Goal: Task Accomplishment & Management: Use online tool/utility

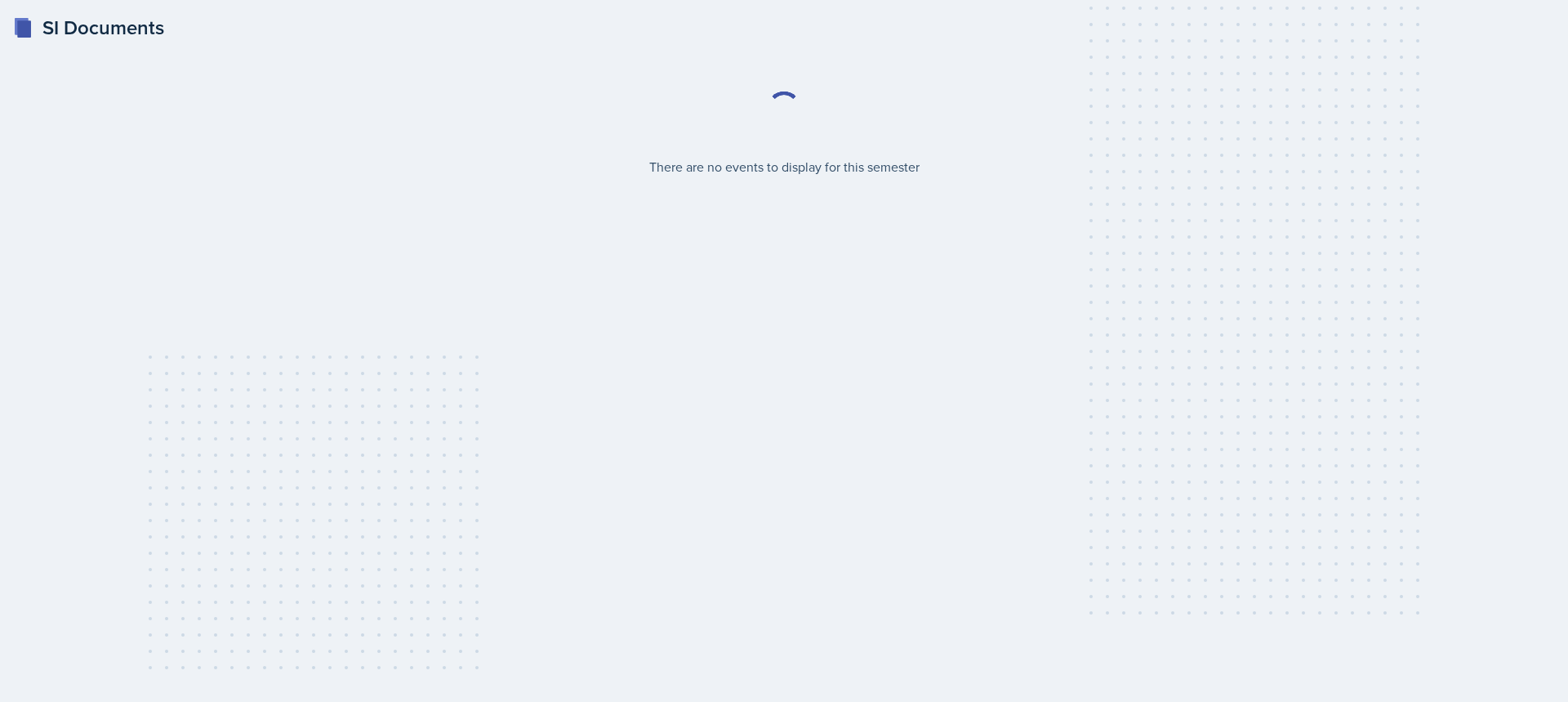
select select "2bed604d-1099-4043-b1bc-2365e8740244"
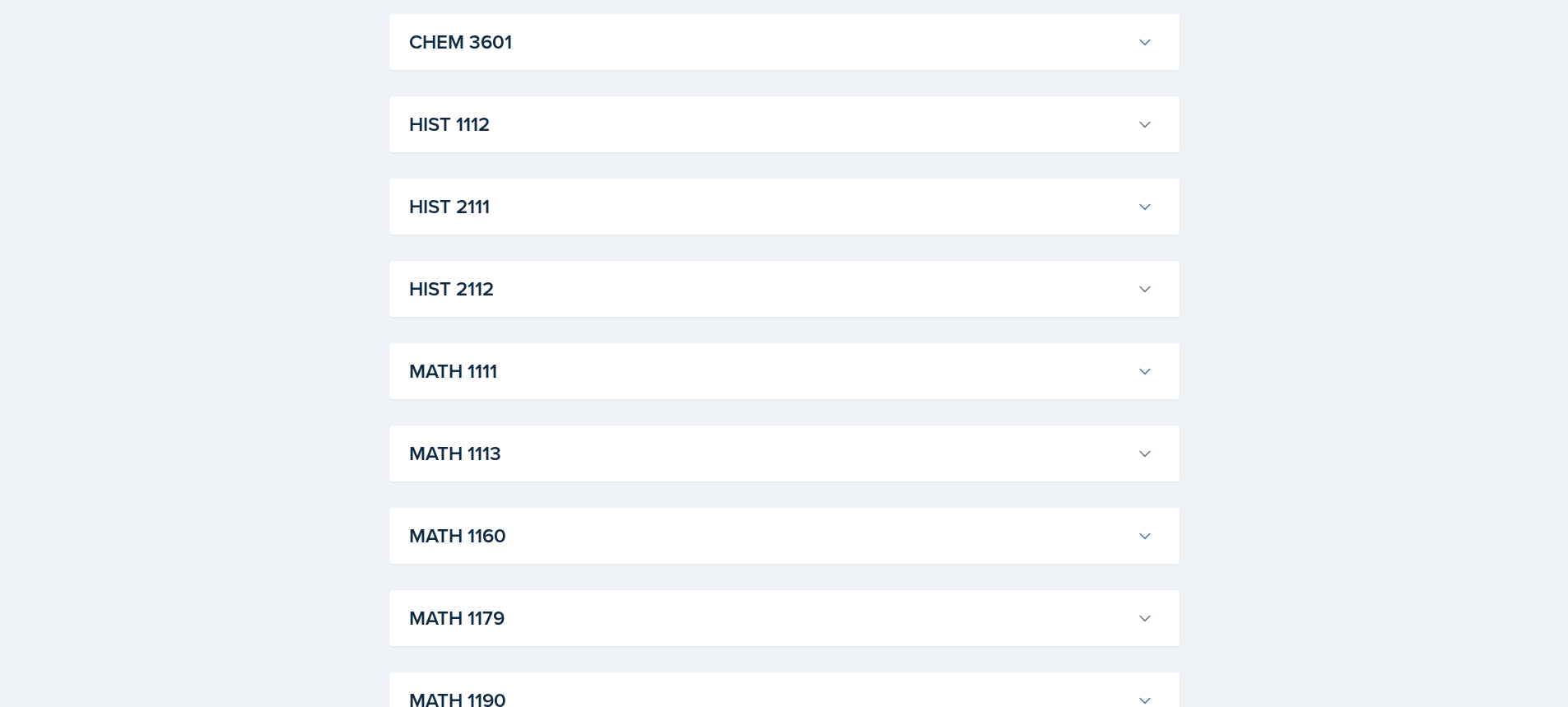
scroll to position [1316, 0]
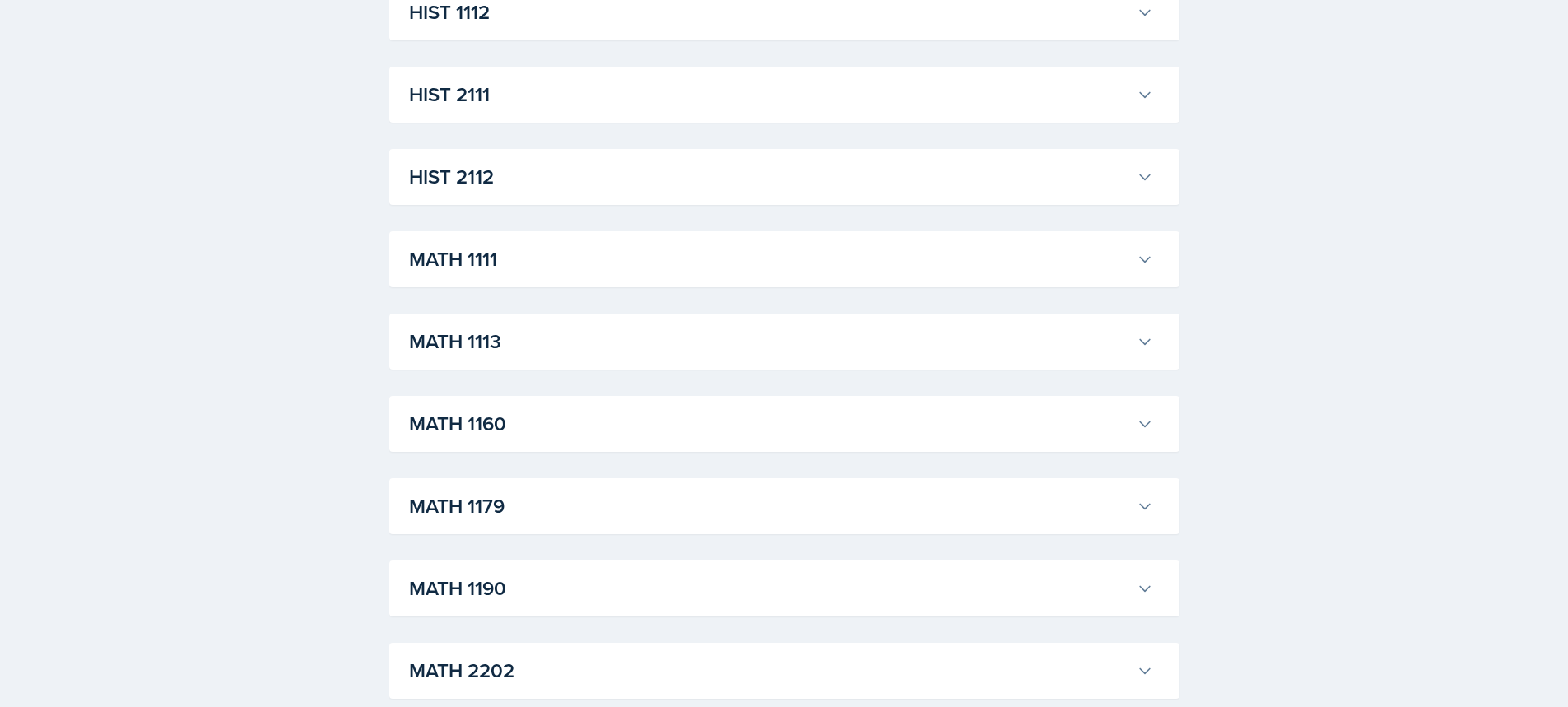
click at [1145, 587] on icon at bounding box center [1145, 588] width 16 height 16
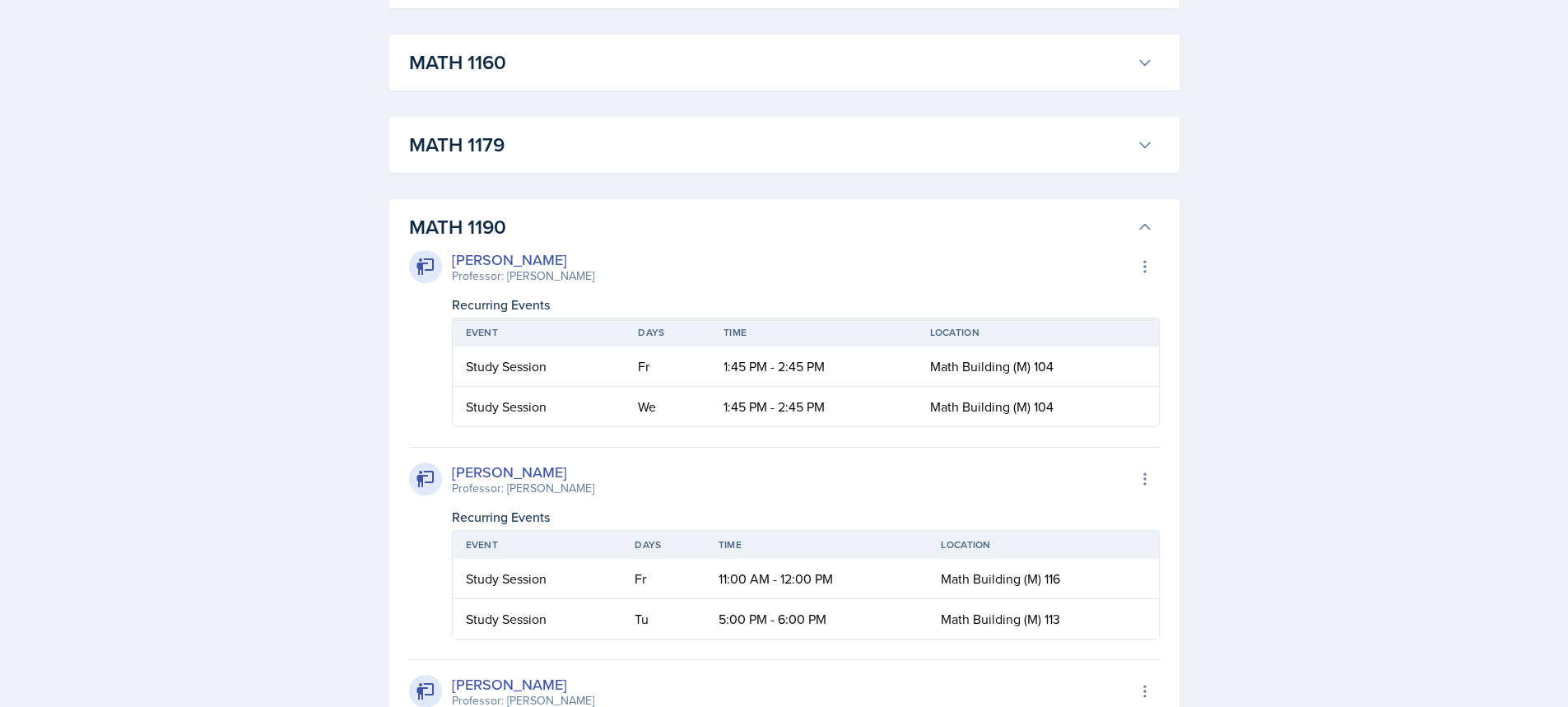
scroll to position [1728, 0]
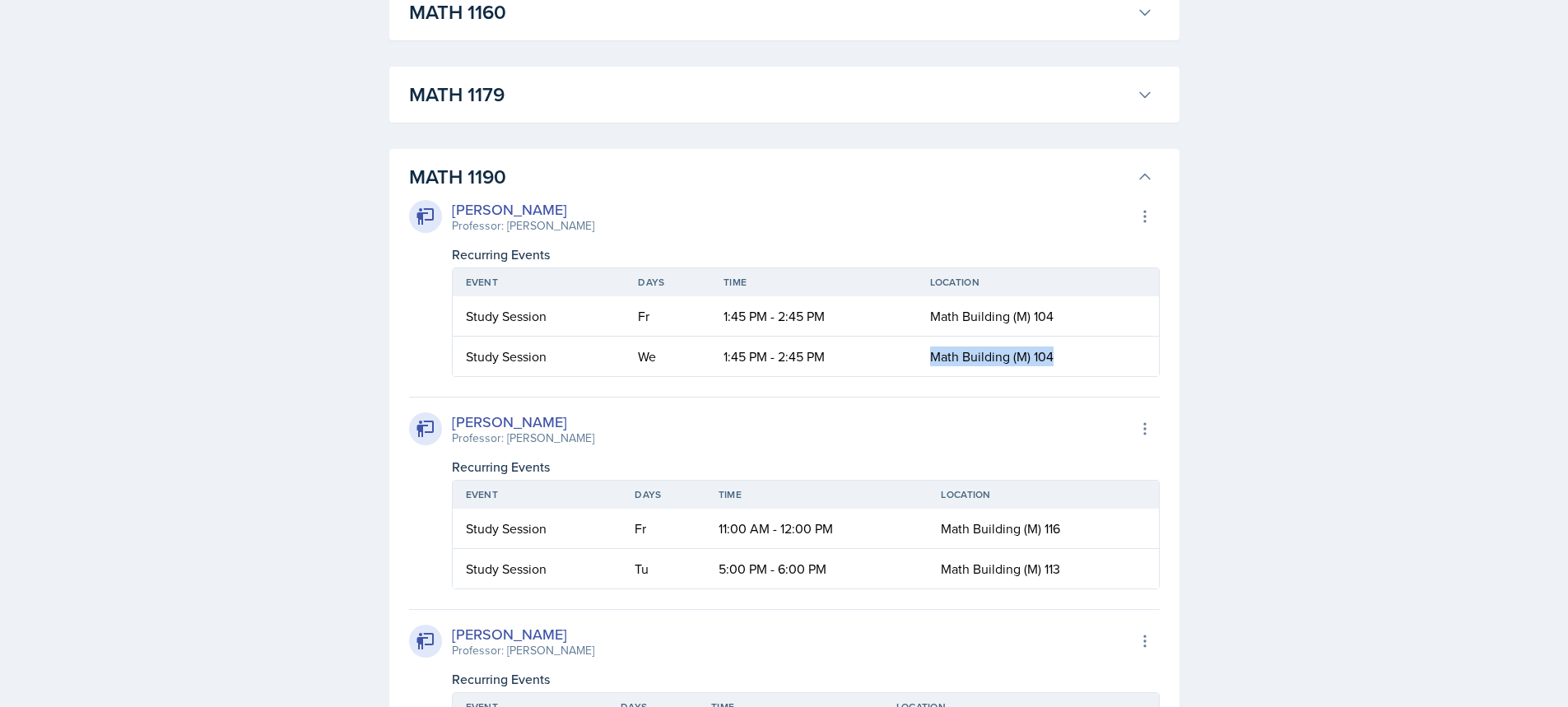
drag, startPoint x: 1052, startPoint y: 358, endPoint x: 925, endPoint y: 357, distance: 127.0
click at [927, 357] on td "Math Building (M) 104" at bounding box center [1038, 357] width 242 height 40
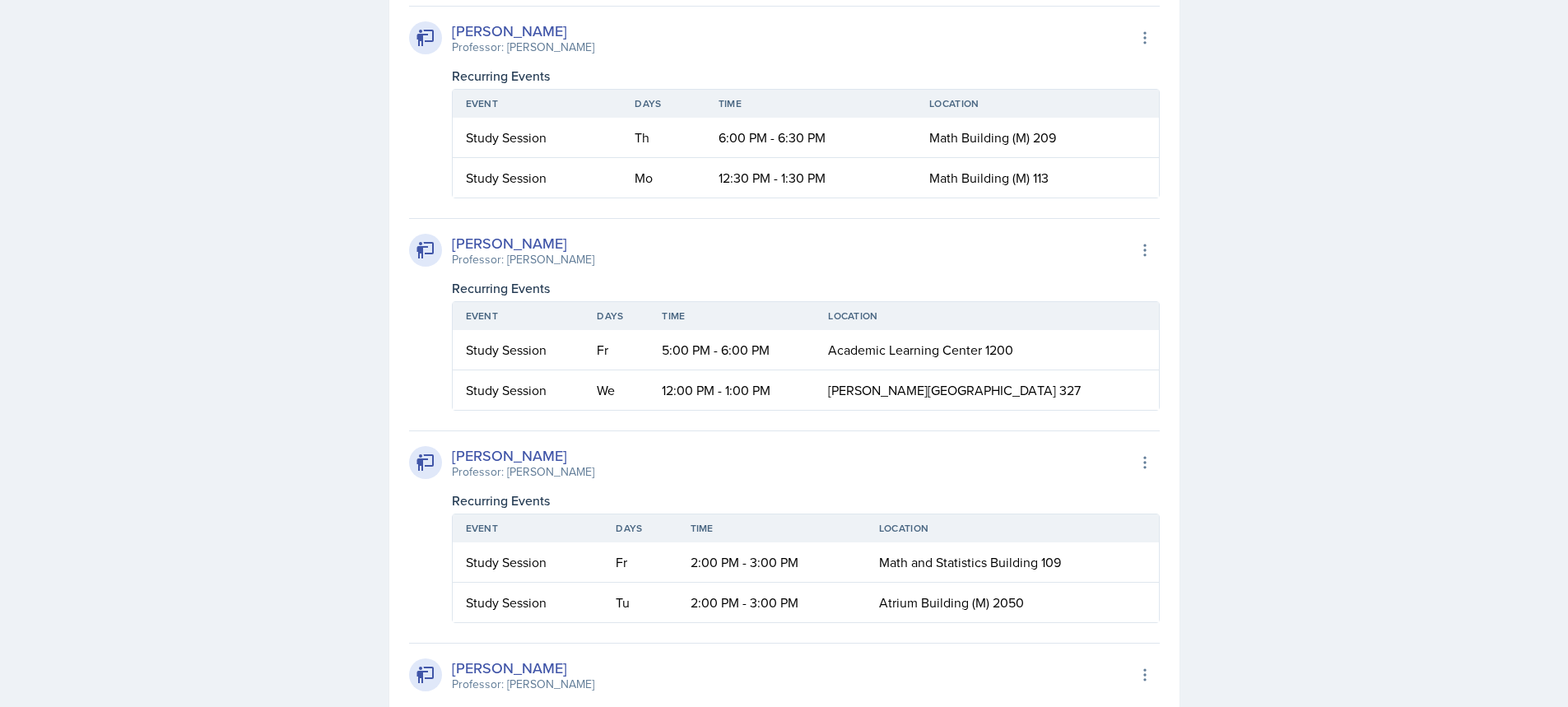
scroll to position [3456, 0]
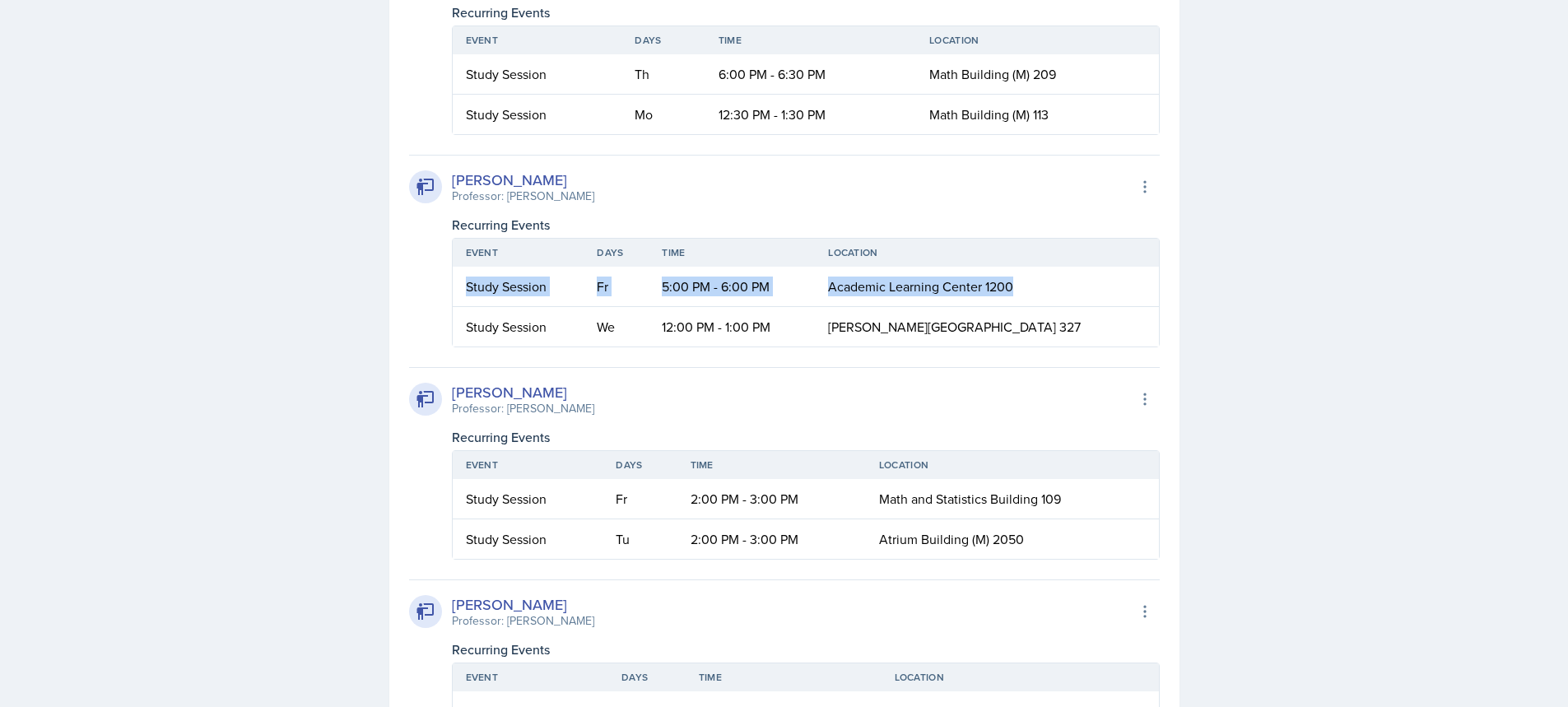
drag, startPoint x: 468, startPoint y: 283, endPoint x: 1135, endPoint y: 301, distance: 667.2
click at [1135, 301] on tr "Study Session Fr 5:00 PM - 6:00 PM Academic Learning Center 1200" at bounding box center [806, 286] width 707 height 41
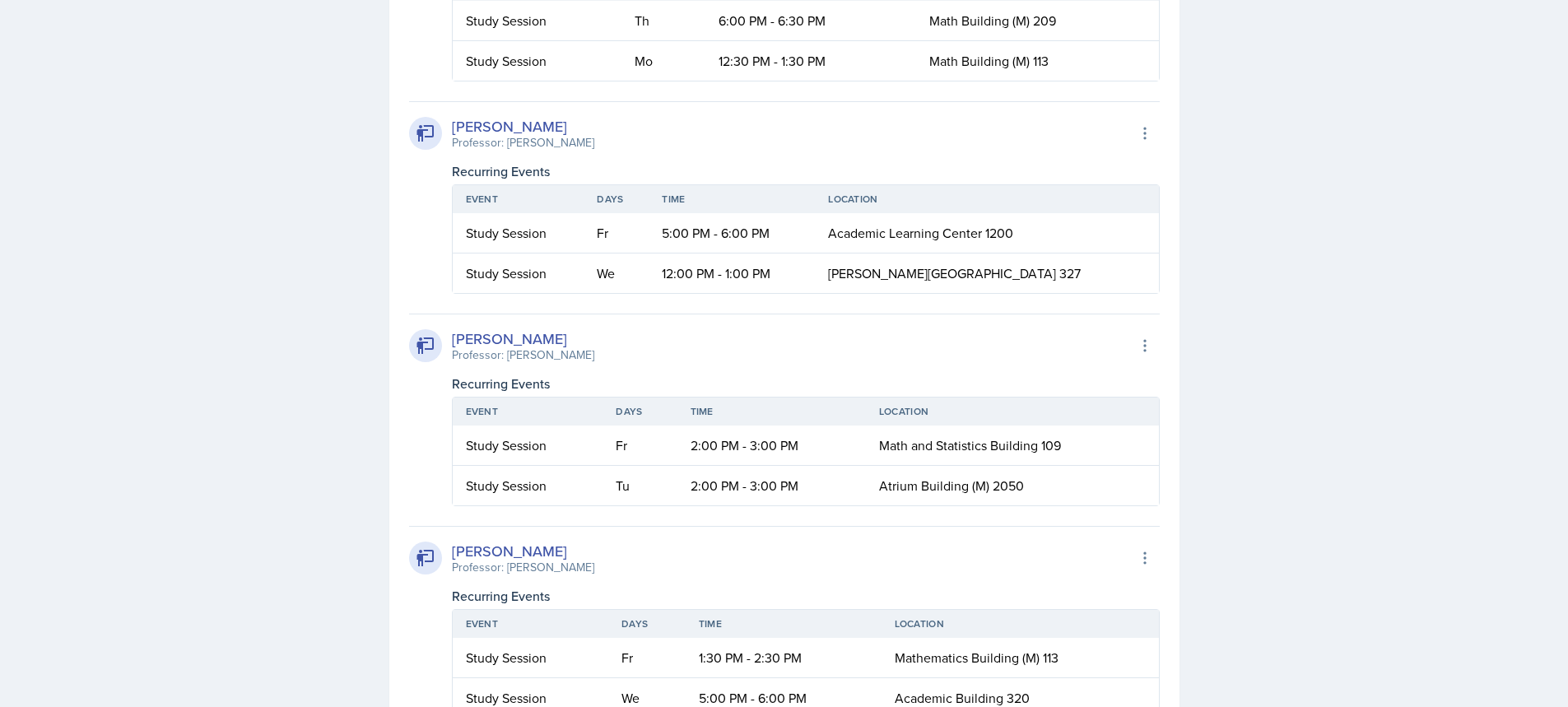
scroll to position [3538, 0]
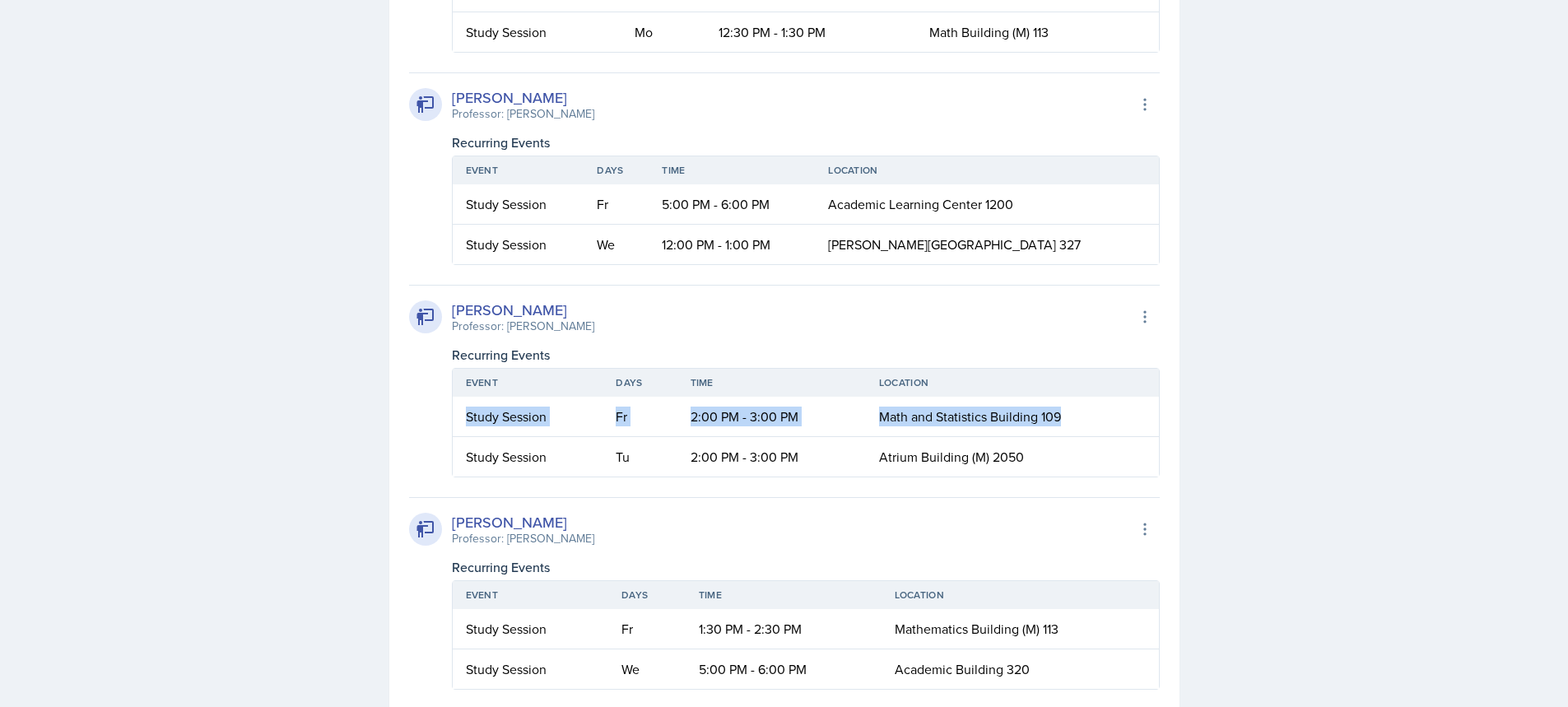
drag, startPoint x: 1064, startPoint y: 412, endPoint x: 477, endPoint y: 412, distance: 587.0
click at [466, 412] on tr "Study Session Fr 2:00 PM - 3:00 PM Math and Statistics Building 109" at bounding box center [806, 416] width 707 height 41
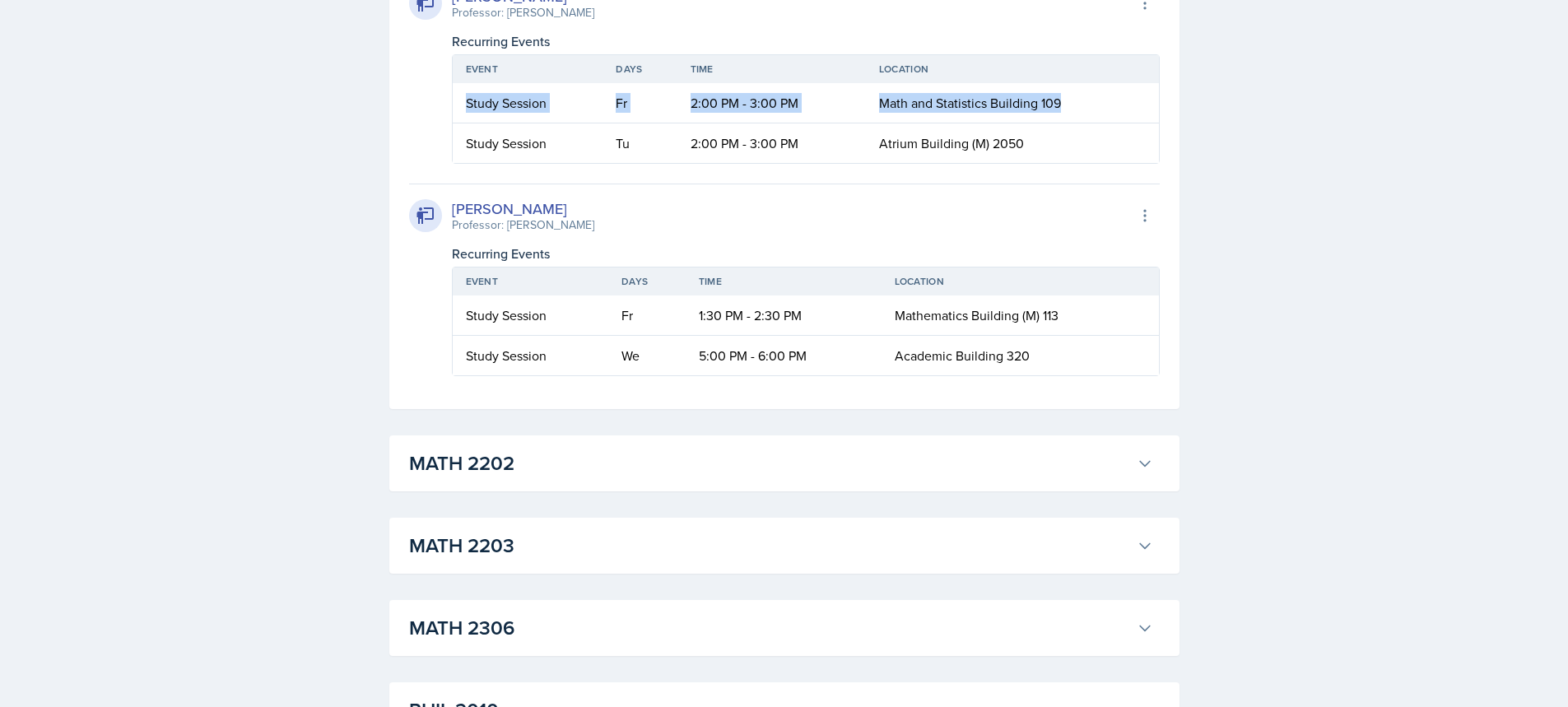
scroll to position [3867, 0]
